Goal: Task Accomplishment & Management: Manage account settings

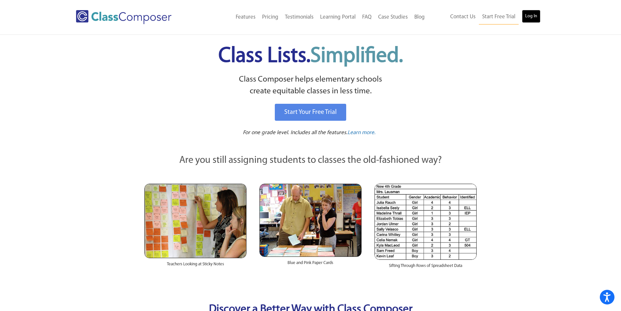
click at [526, 18] on link "Log In" at bounding box center [531, 16] width 19 height 13
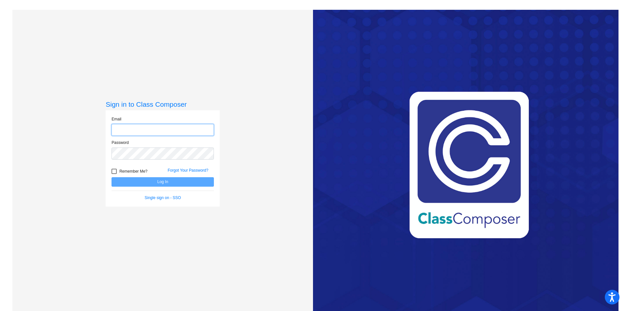
type input "[EMAIL_ADDRESS][DOMAIN_NAME]"
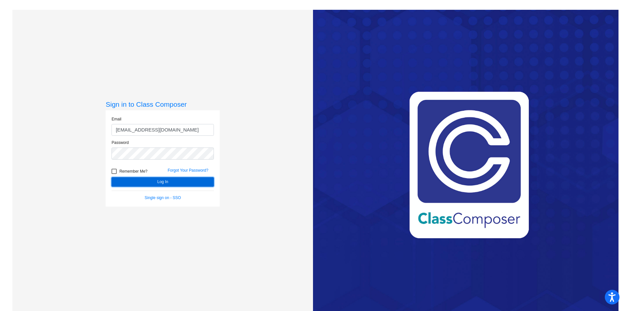
click at [153, 181] on button "Log In" at bounding box center [163, 181] width 102 height 9
